Goal: Task Accomplishment & Management: Use online tool/utility

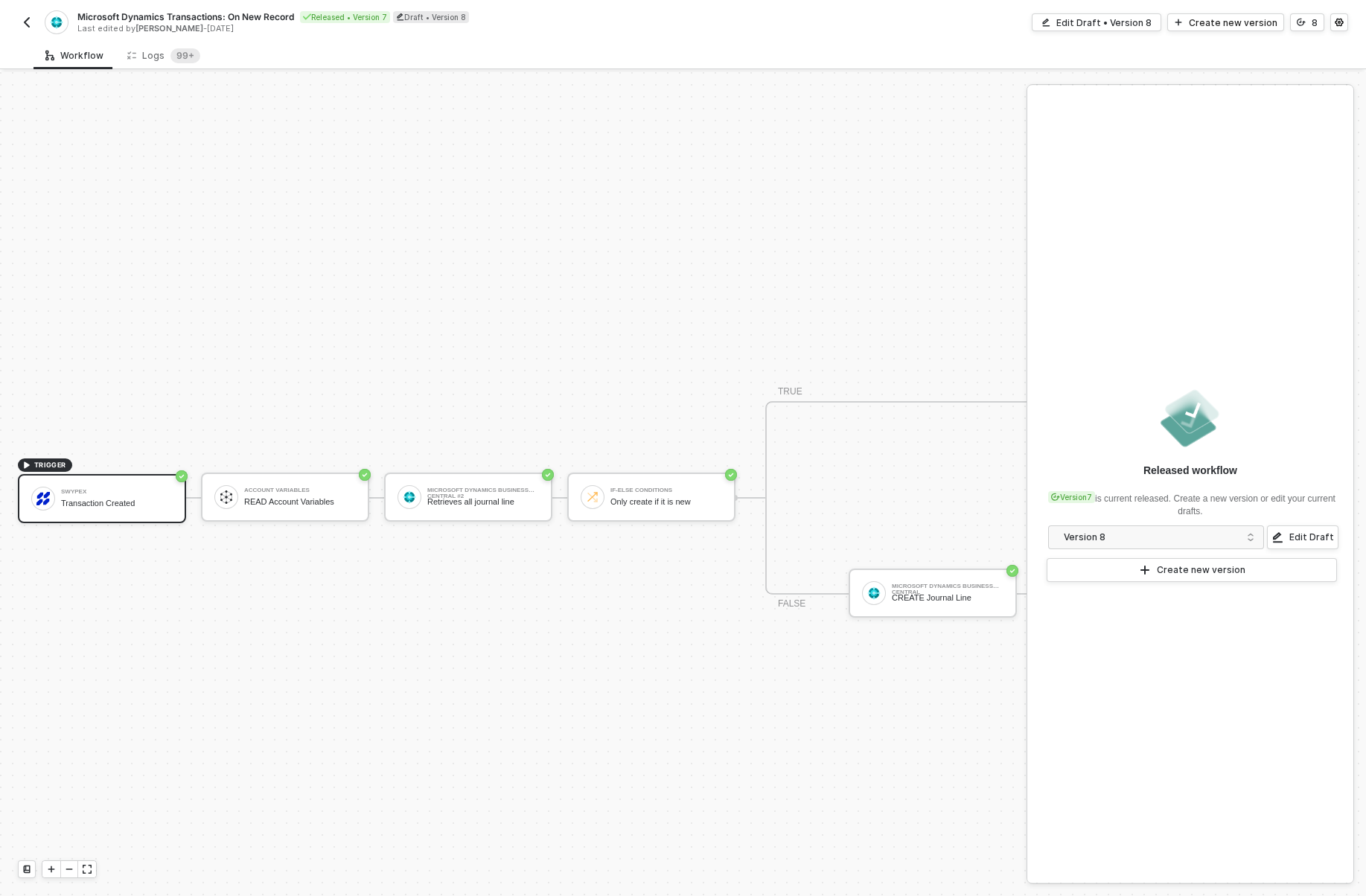
scroll to position [27, 0]
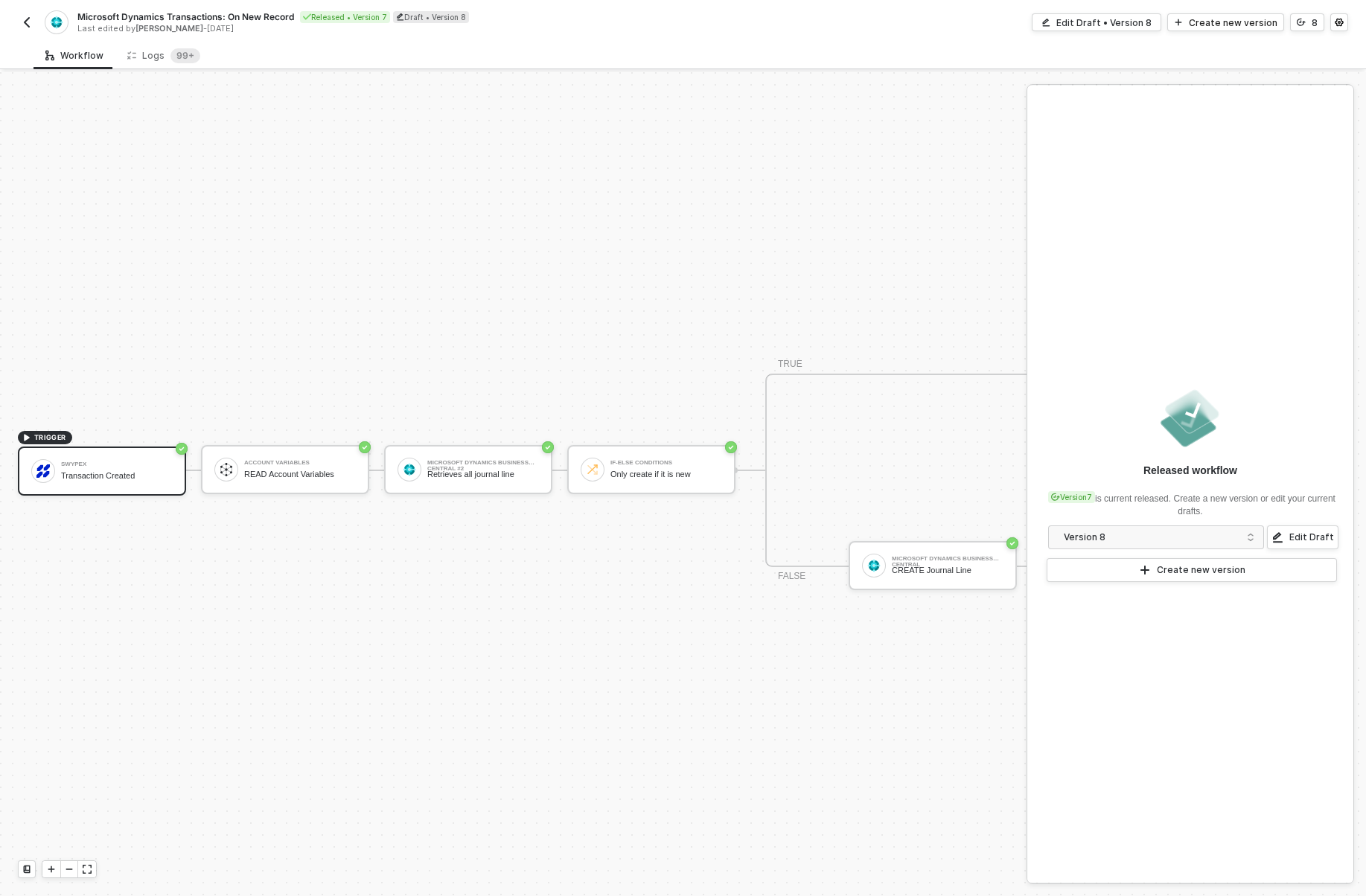
click at [31, 21] on img "button" at bounding box center [27, 22] width 12 height 12
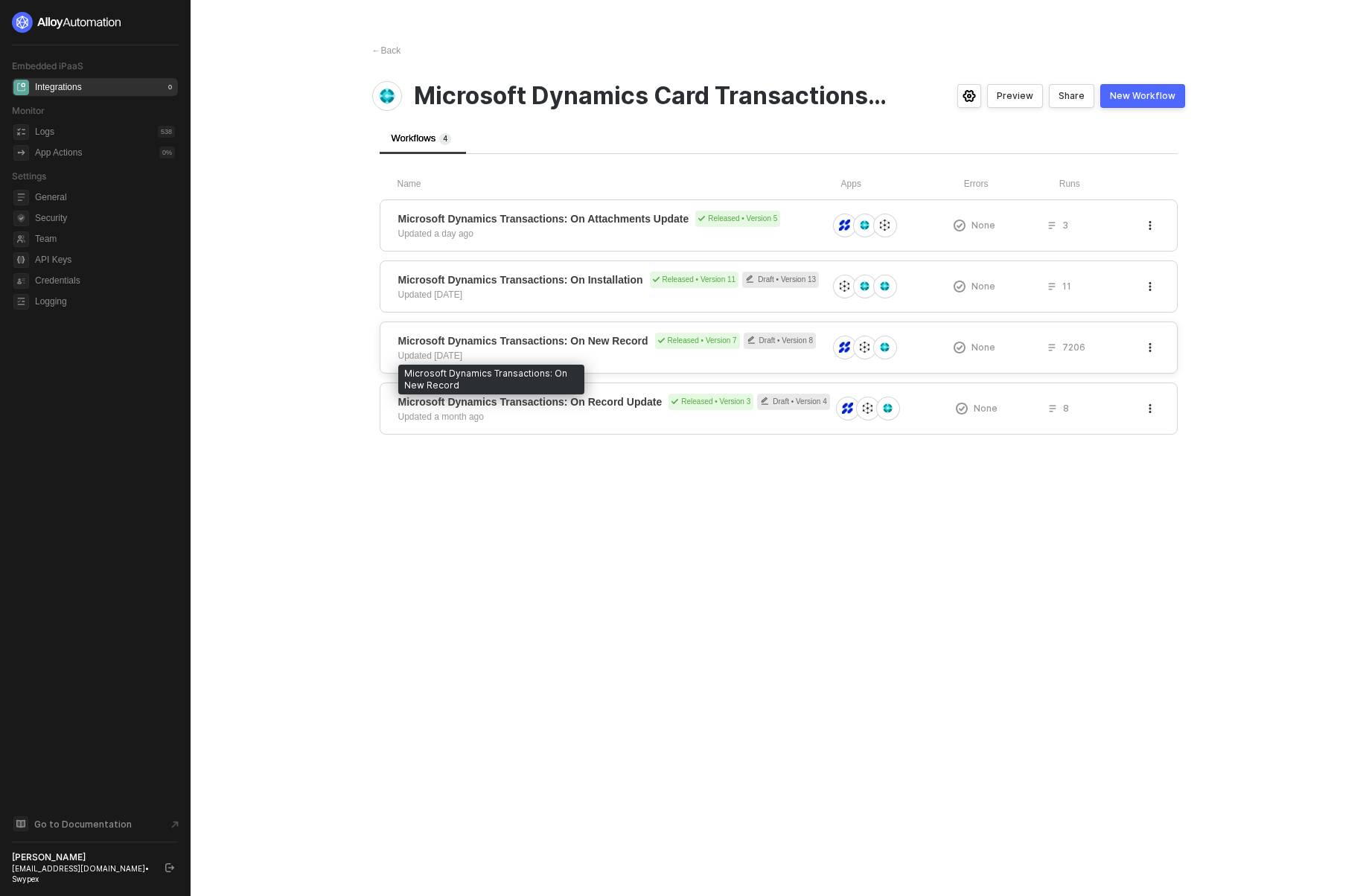
click at [526, 342] on span "Microsoft Dynamics Transactions: On New Record" at bounding box center [523, 341] width 250 height 15
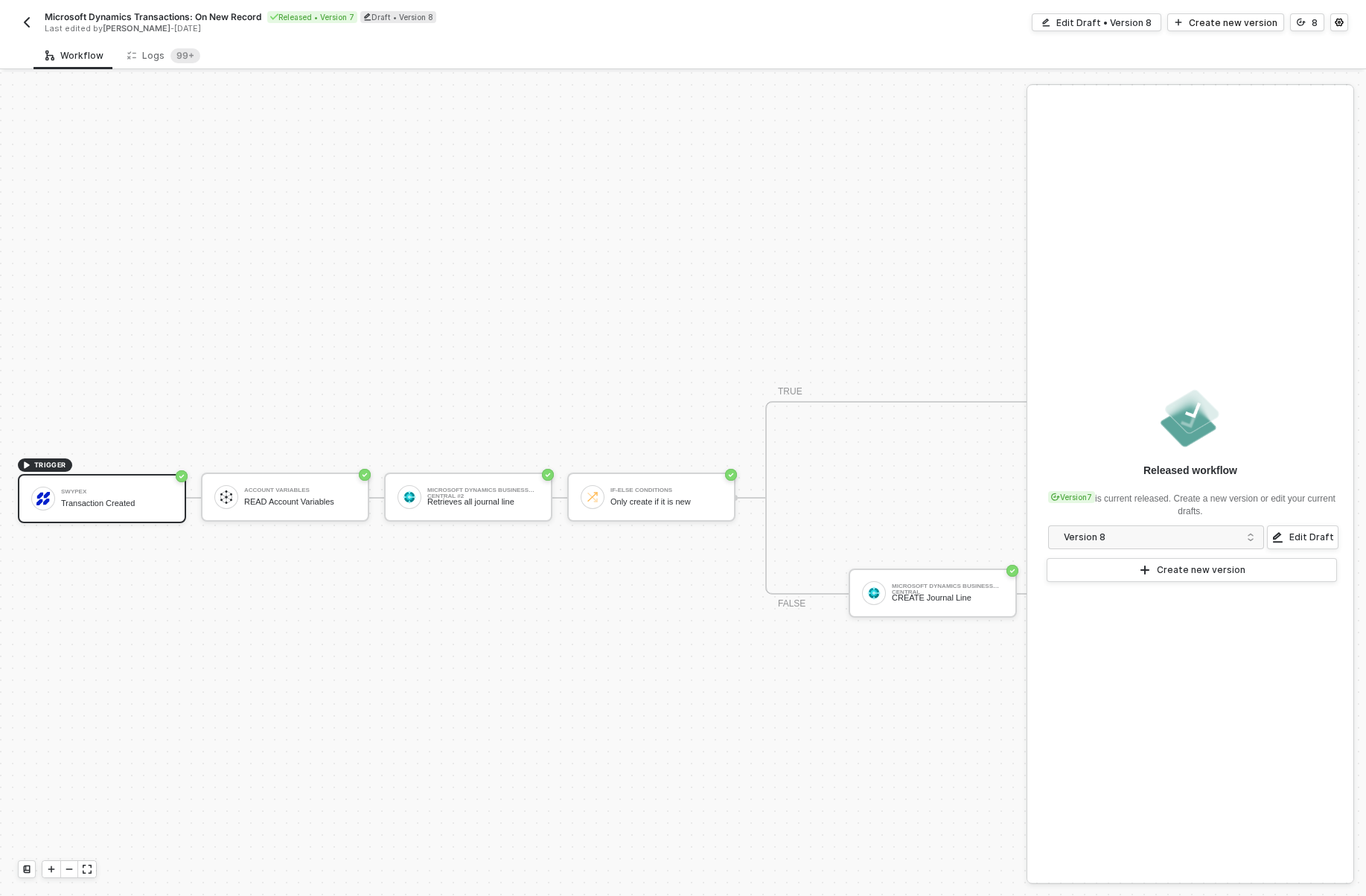
scroll to position [27, 0]
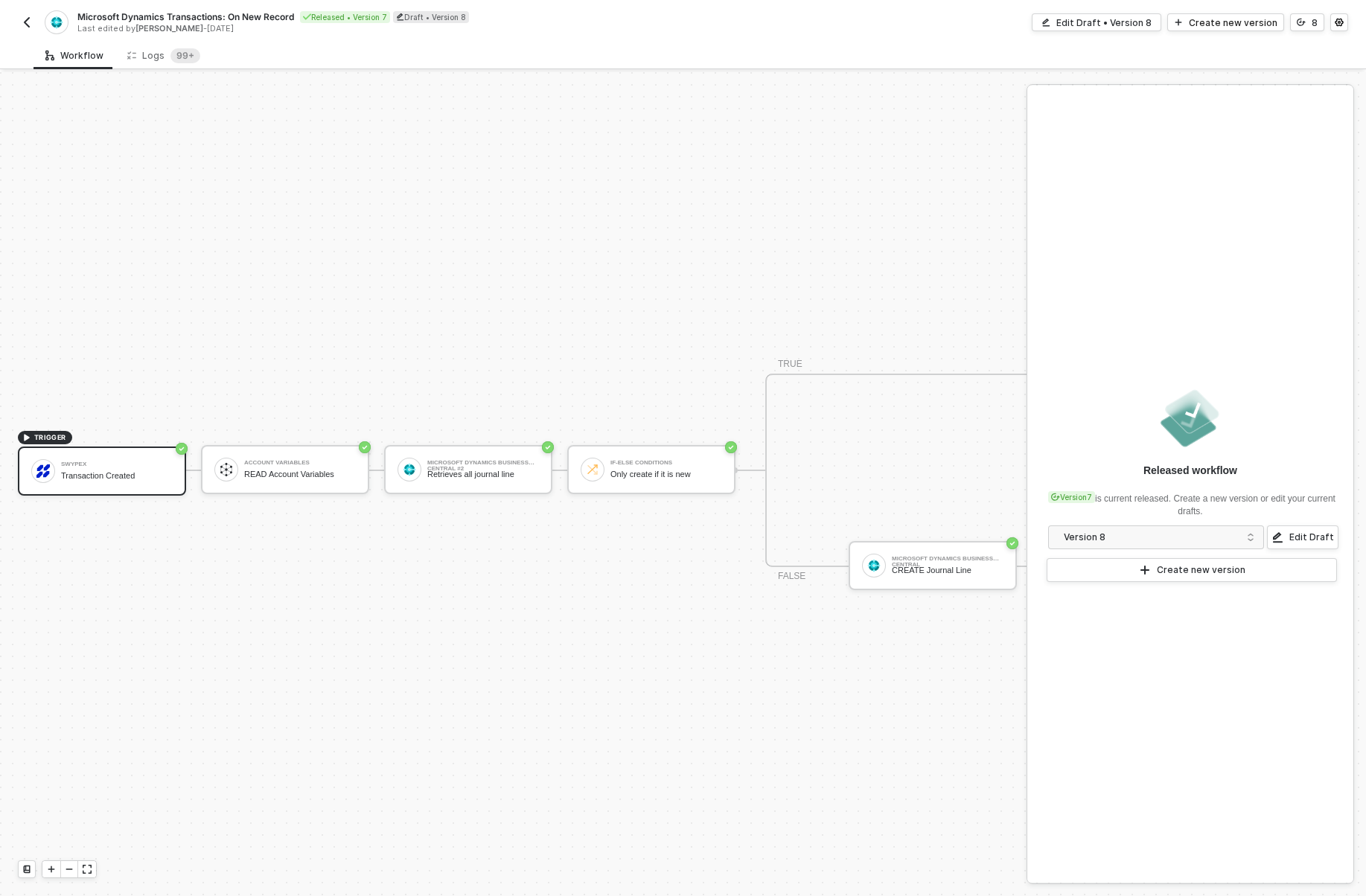
click at [281, 13] on span "Microsoft Dynamics Transactions: On New Record" at bounding box center [186, 17] width 217 height 12
click at [281, 13] on input "Microsoft Dynamics Transactions: On New Record" at bounding box center [204, 17] width 253 height 17
click at [372, 62] on div "Workflow Logs 99+" at bounding box center [699, 55] width 1332 height 27
click at [19, 15] on button "button" at bounding box center [26, 22] width 17 height 17
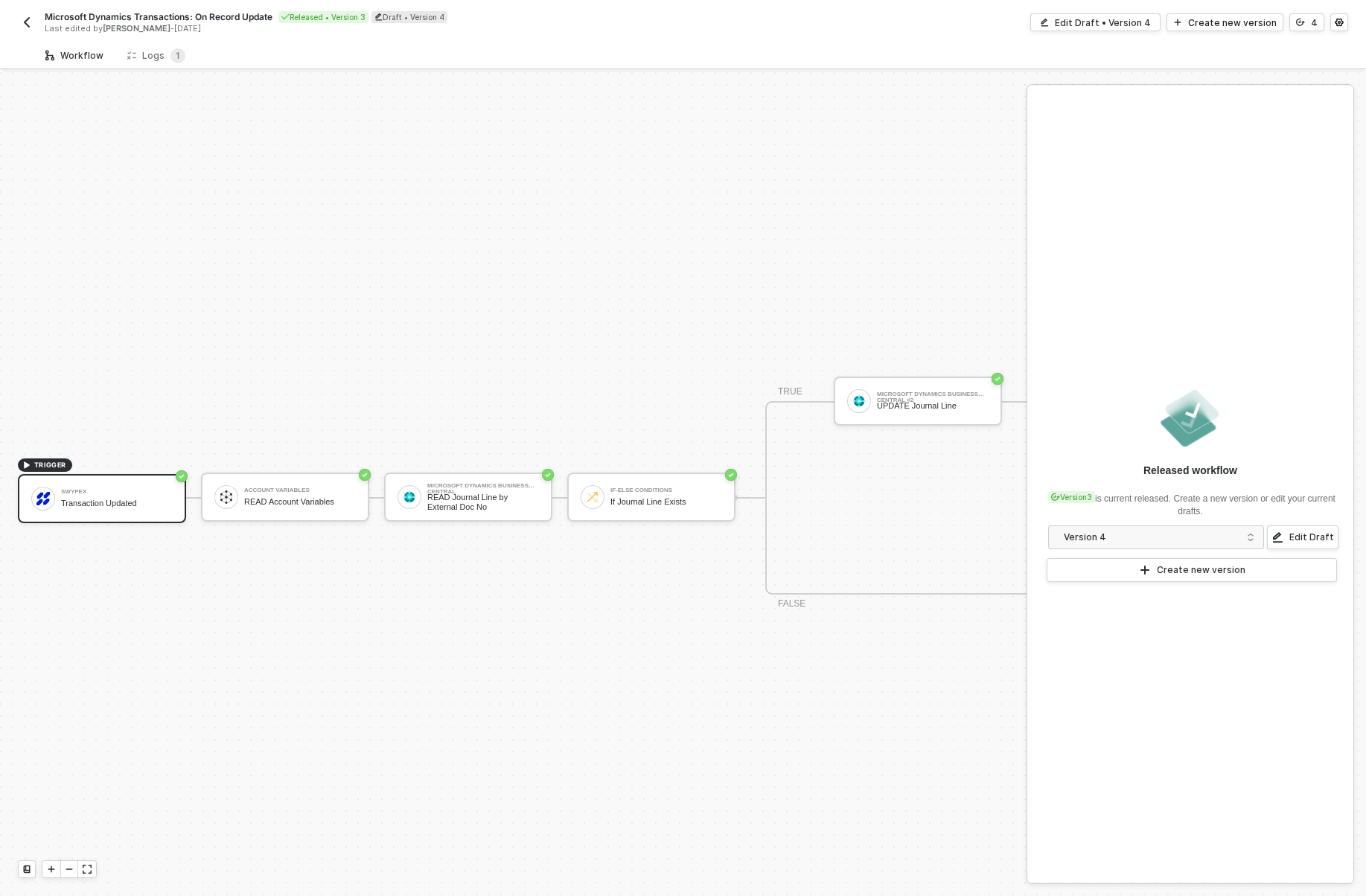
scroll to position [27, 0]
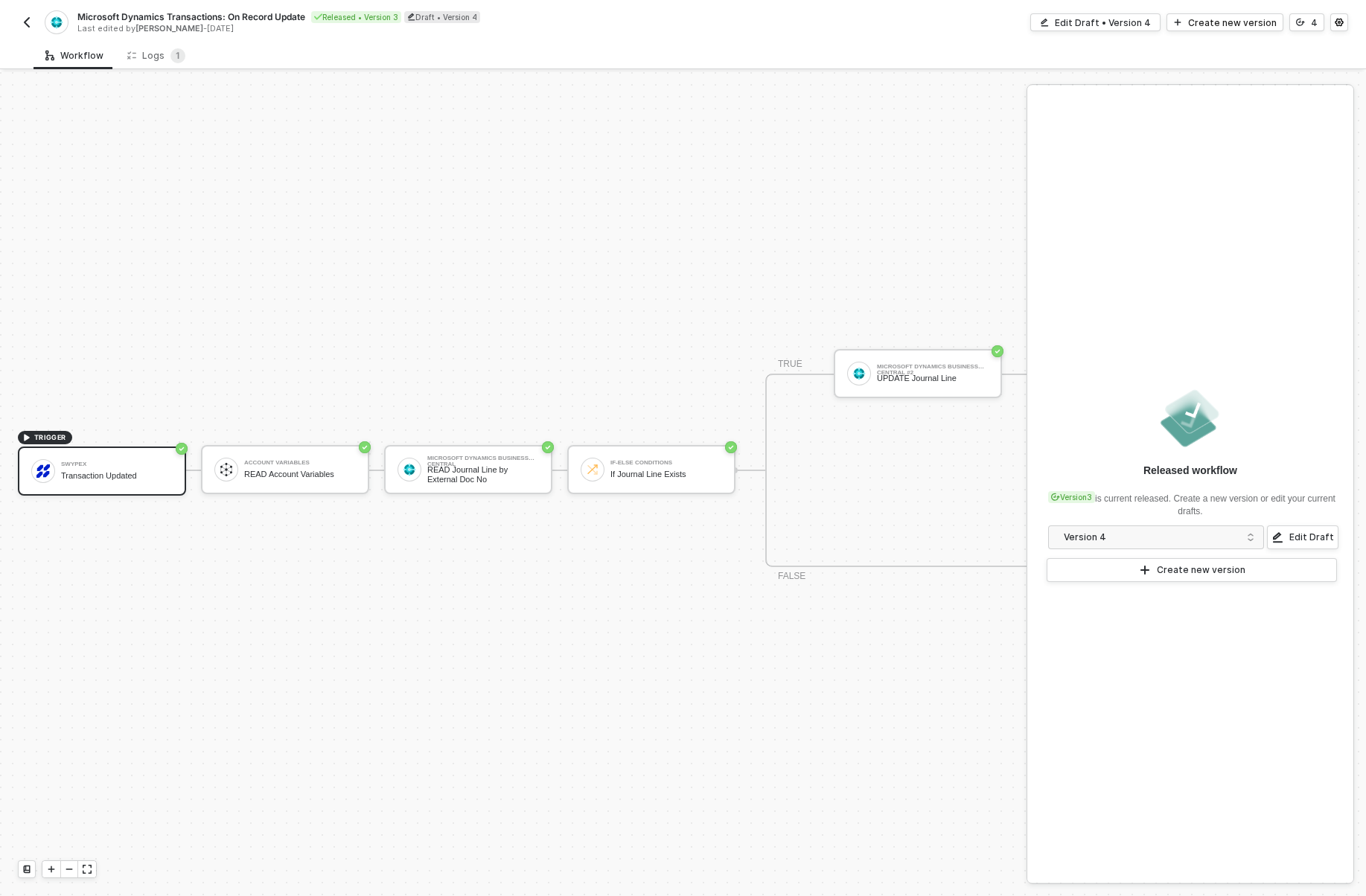
click at [178, 12] on span "Microsoft Dynamics Transactions: On Record Update" at bounding box center [191, 17] width 227 height 12
click at [178, 12] on input "Microsoft Dynamics Transactions: On Record Update" at bounding box center [204, 17] width 253 height 17
